Goal: Information Seeking & Learning: Learn about a topic

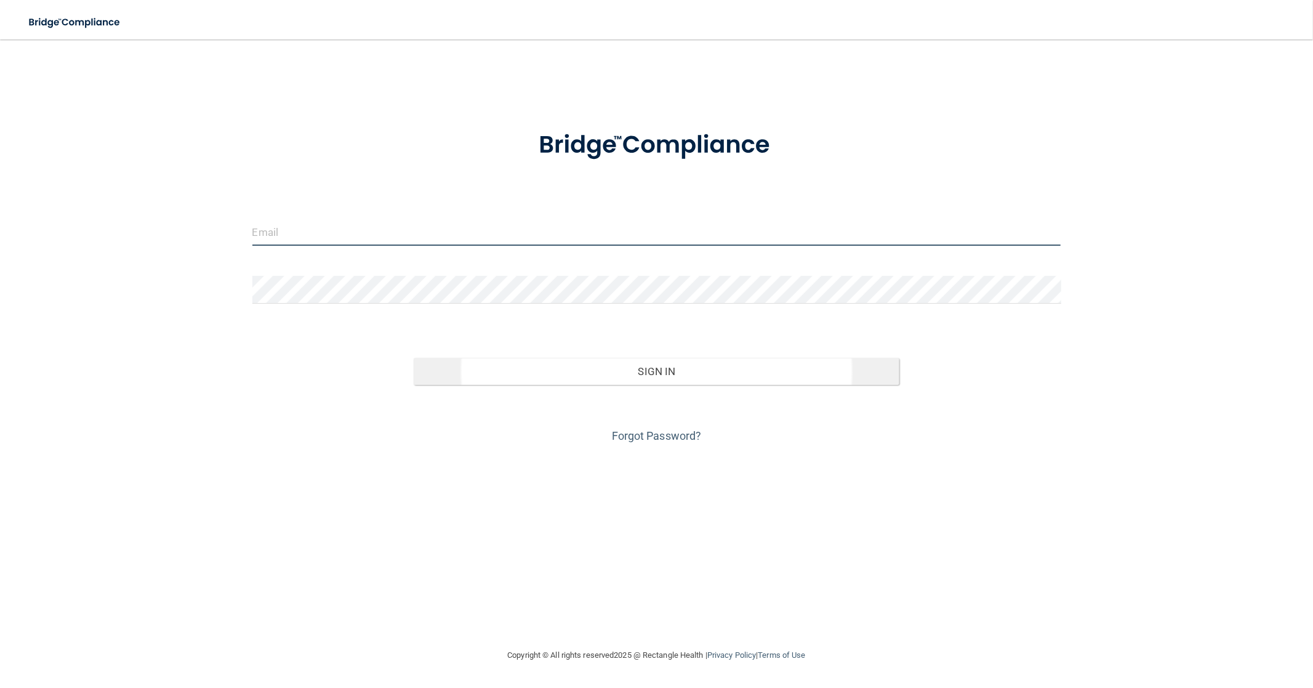
type input "[EMAIL_ADDRESS][DOMAIN_NAME]"
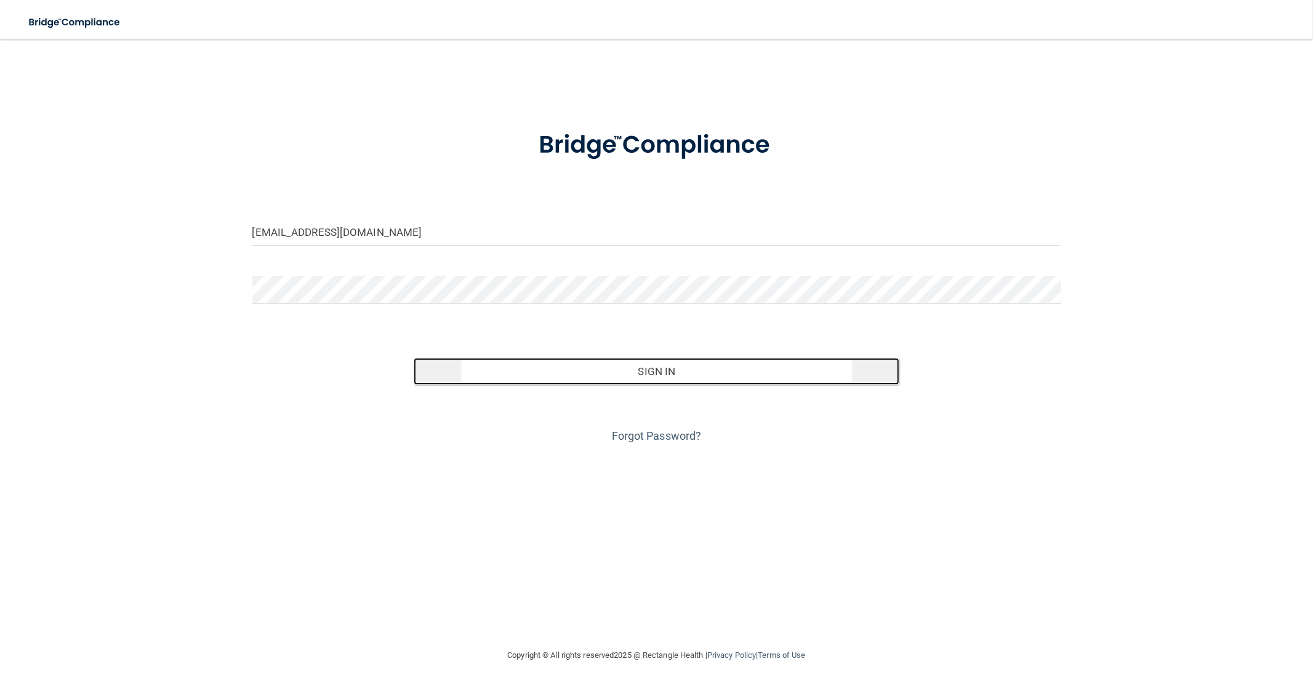
click at [643, 371] on button "Sign In" at bounding box center [656, 371] width 485 height 27
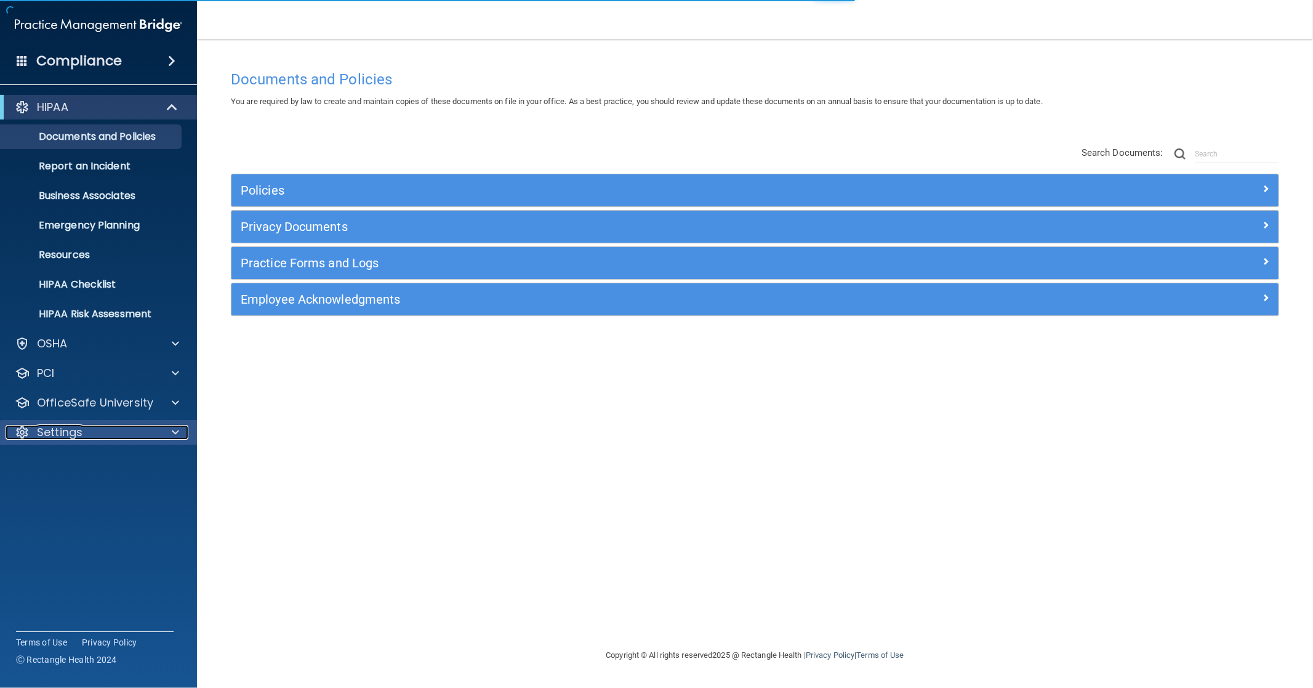
click at [114, 432] on div "Settings" at bounding box center [82, 432] width 153 height 15
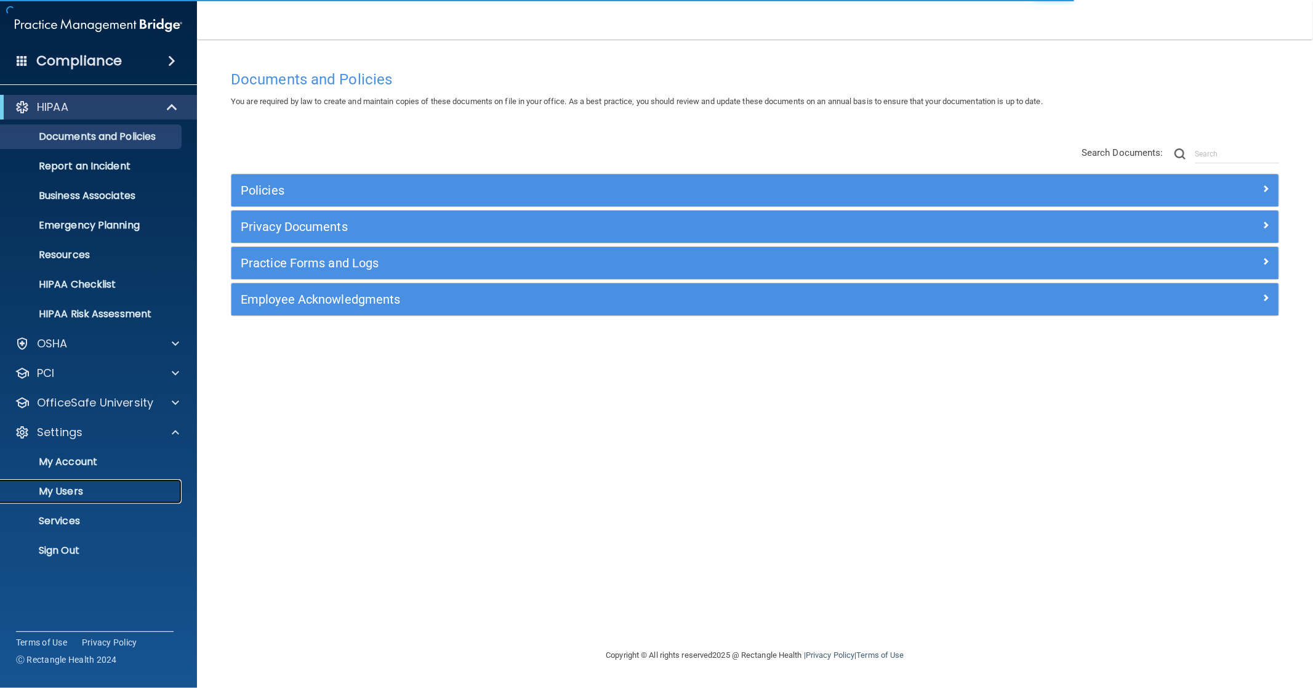
click at [73, 489] on p "My Users" at bounding box center [92, 491] width 168 height 12
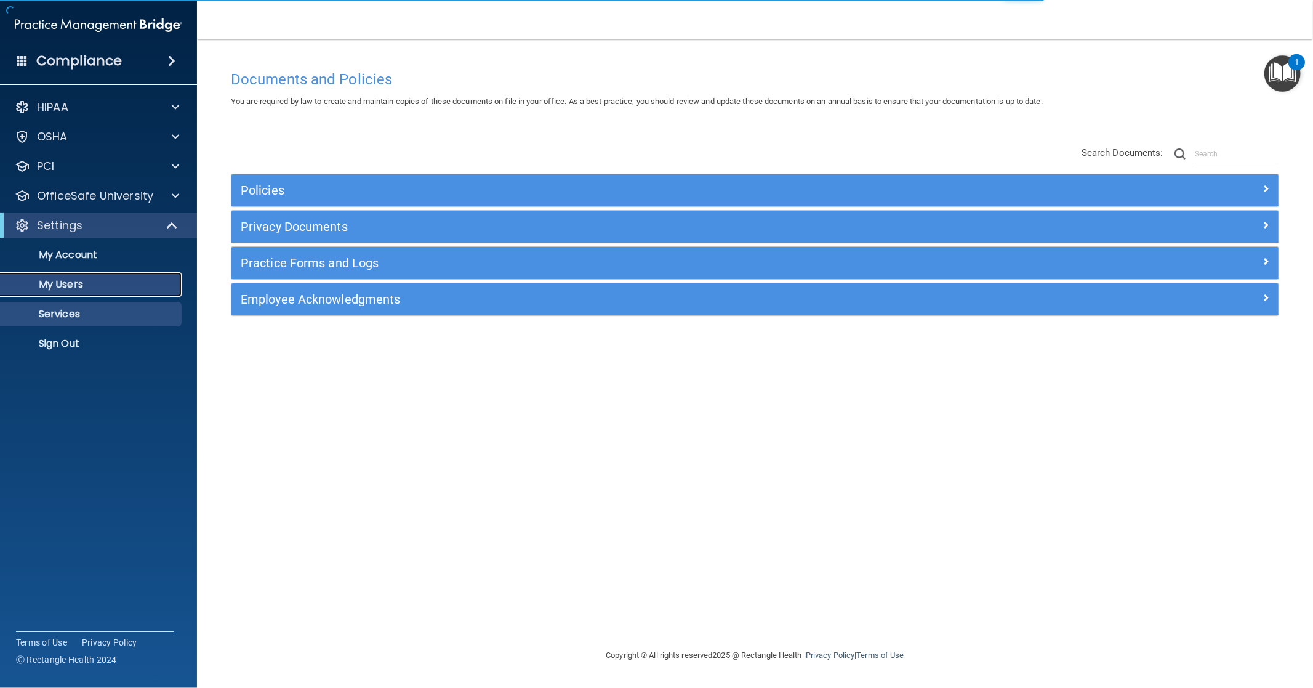
select select "20"
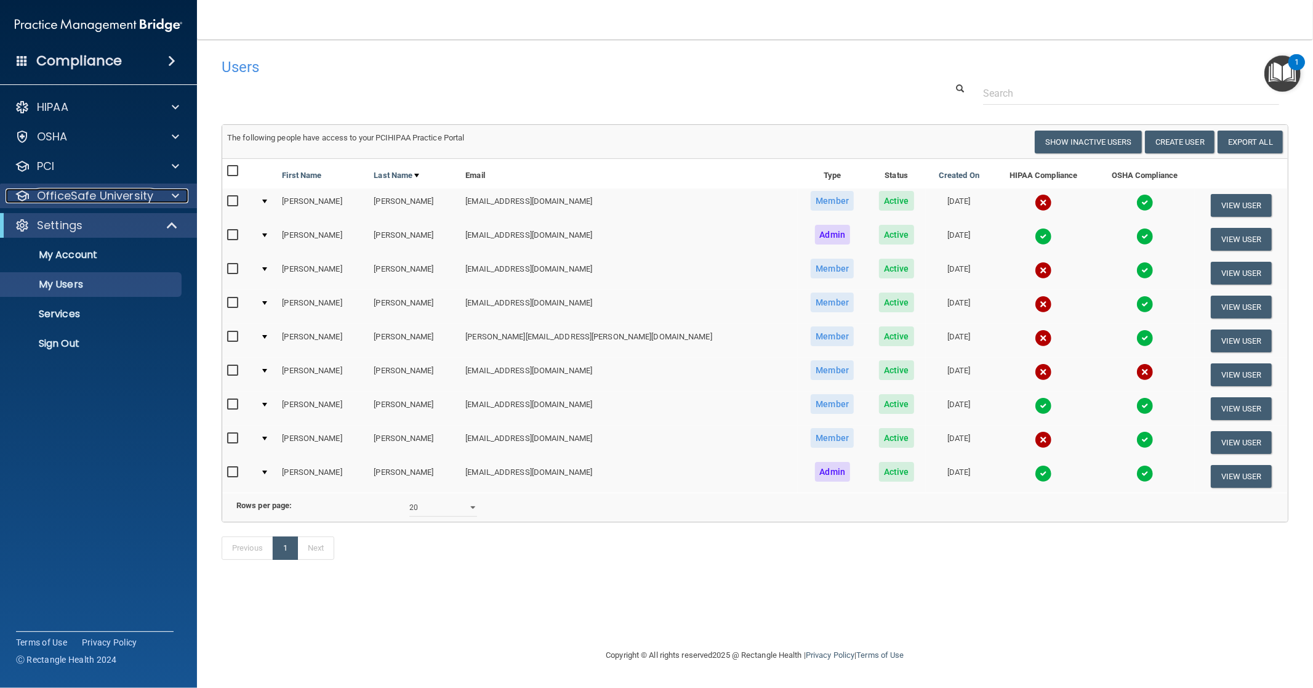
click at [76, 192] on p "OfficeSafe University" at bounding box center [95, 195] width 116 height 15
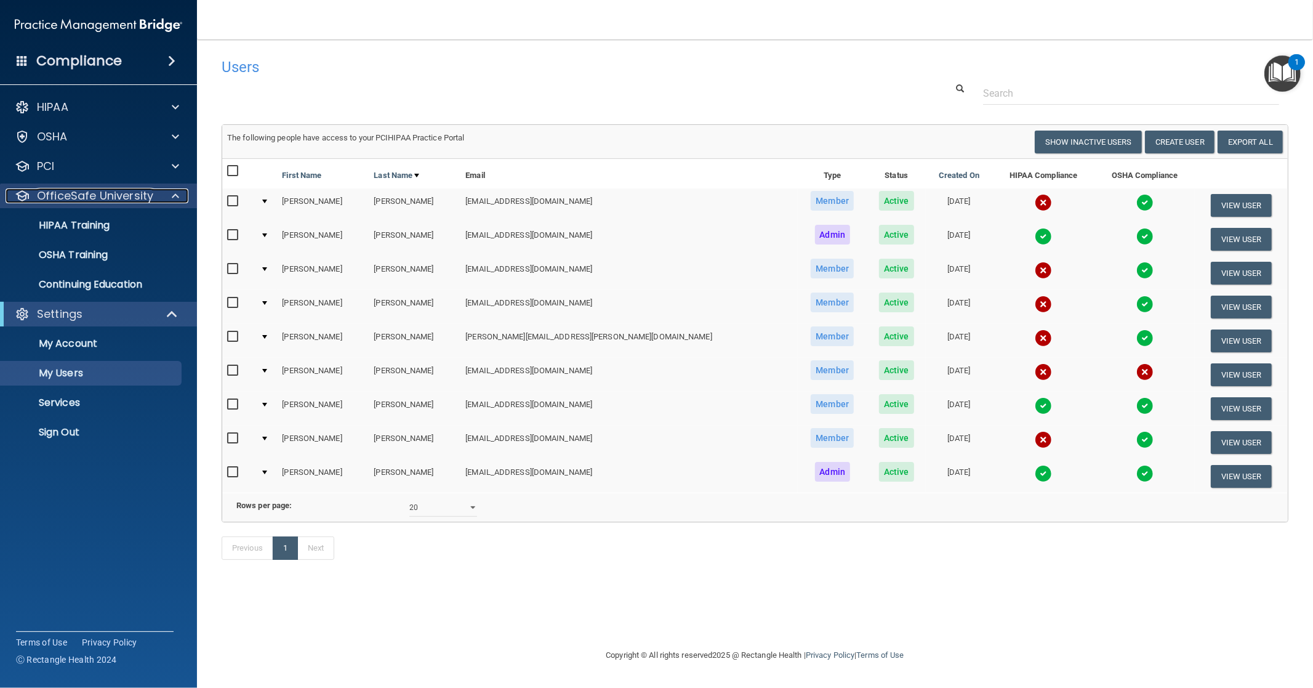
click at [92, 191] on p "OfficeSafe University" at bounding box center [95, 195] width 116 height 15
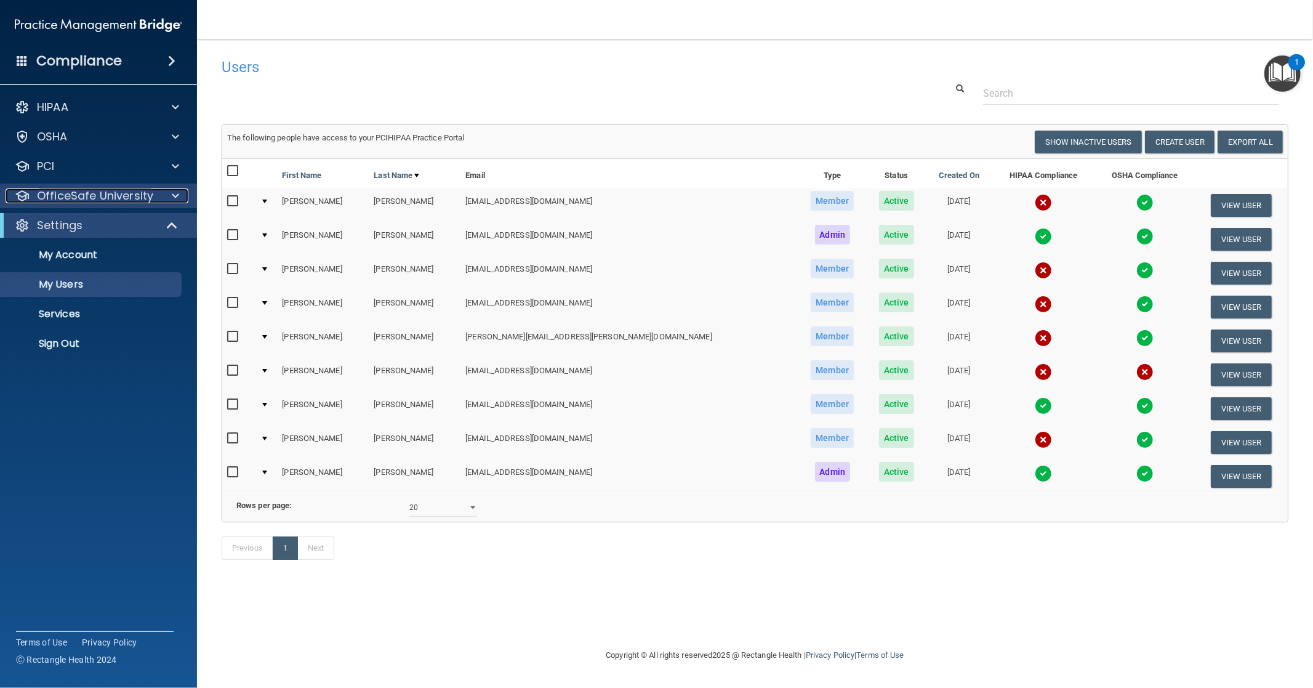
click at [109, 199] on p "OfficeSafe University" at bounding box center [95, 195] width 116 height 15
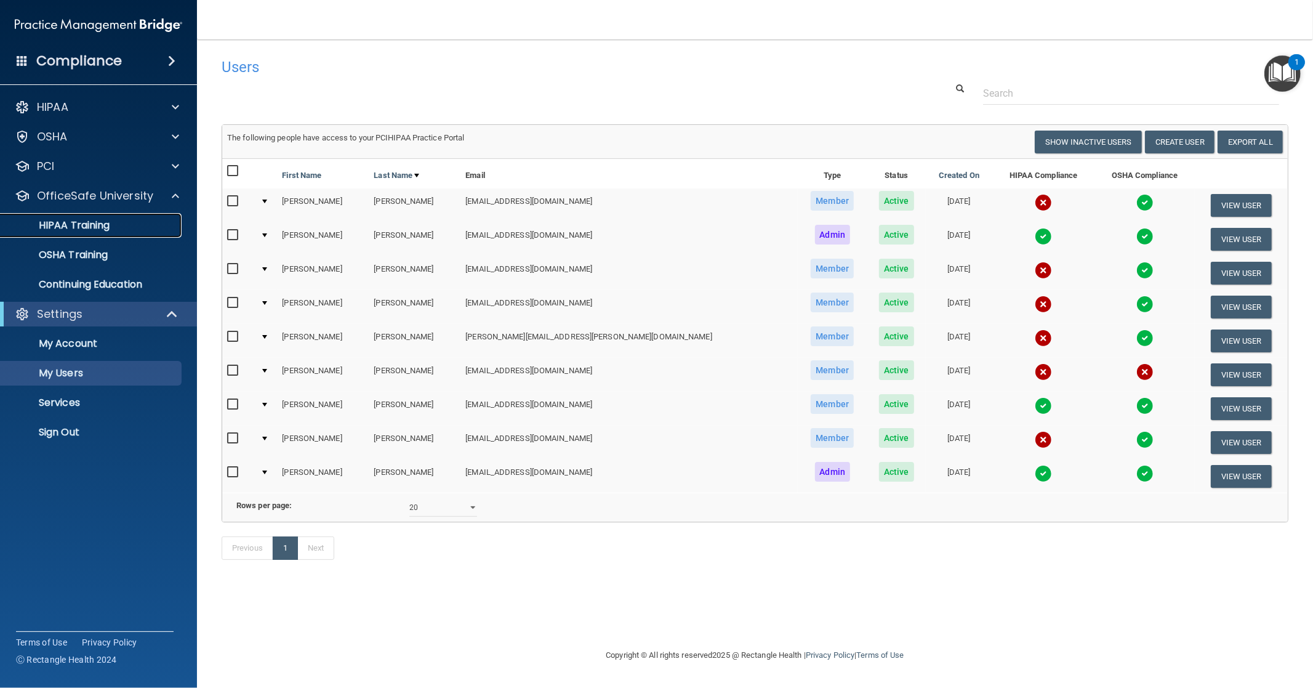
click at [81, 225] on p "HIPAA Training" at bounding box center [59, 225] width 102 height 12
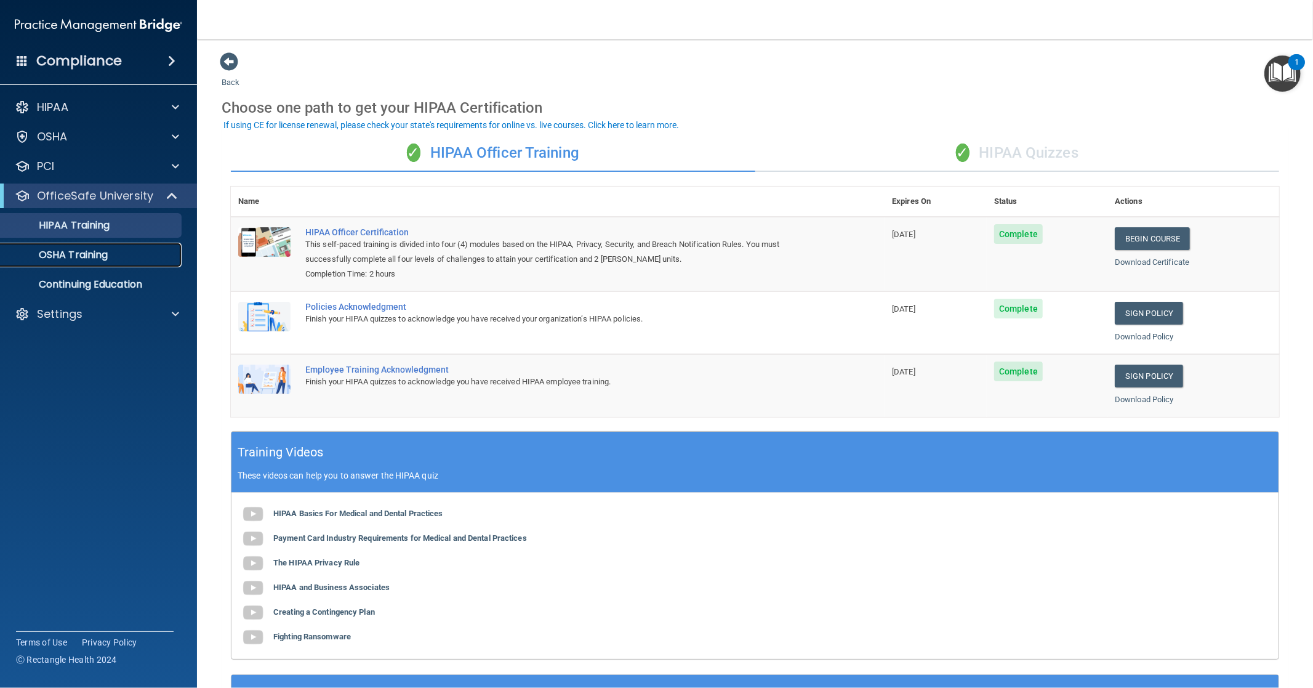
click at [58, 249] on p "OSHA Training" at bounding box center [58, 255] width 100 height 12
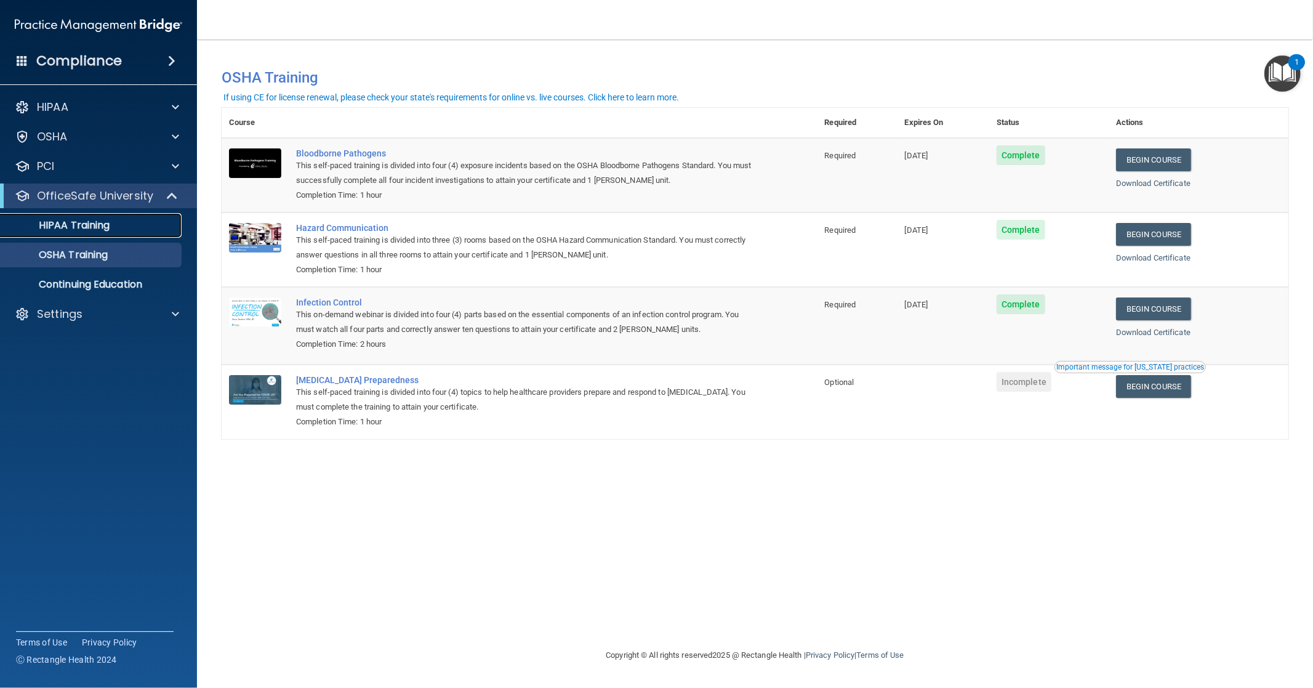
click at [96, 223] on p "HIPAA Training" at bounding box center [59, 225] width 102 height 12
